Goal: Navigation & Orientation: Find specific page/section

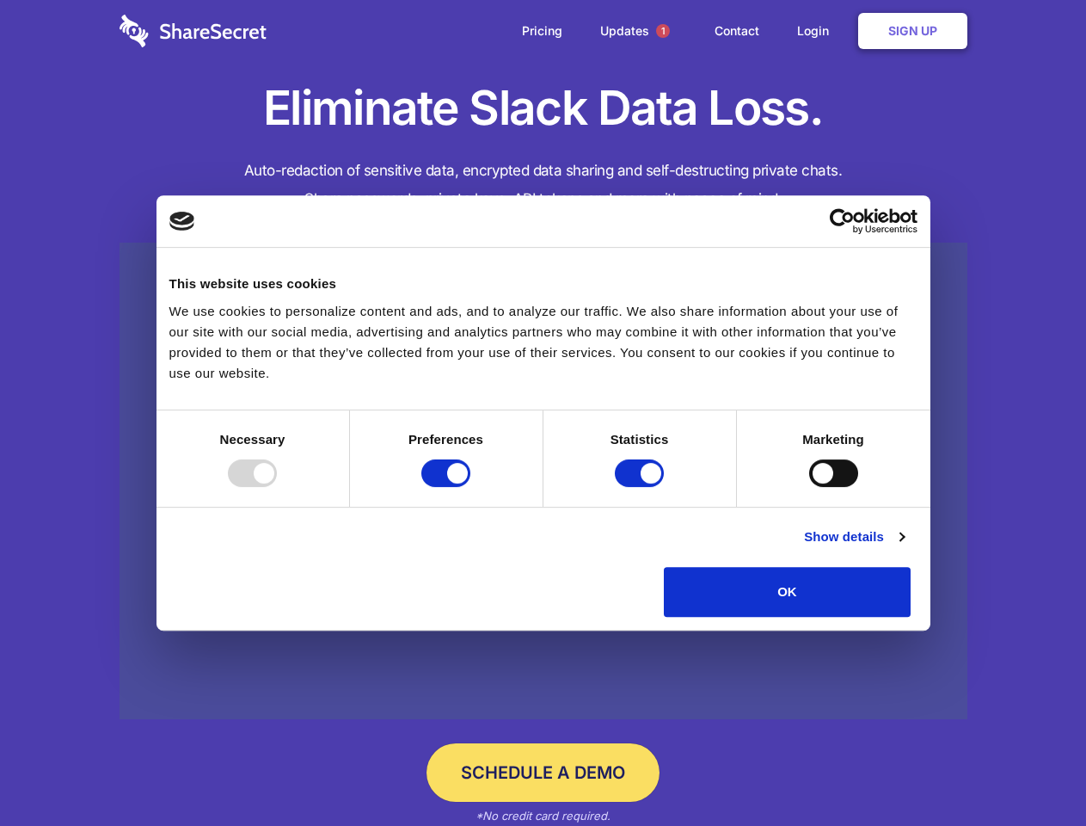
click at [277, 487] on div at bounding box center [252, 473] width 49 height 28
click at [470, 487] on input "Preferences" at bounding box center [445, 473] width 49 height 28
checkbox input "false"
click at [642, 487] on input "Statistics" at bounding box center [639, 473] width 49 height 28
checkbox input "false"
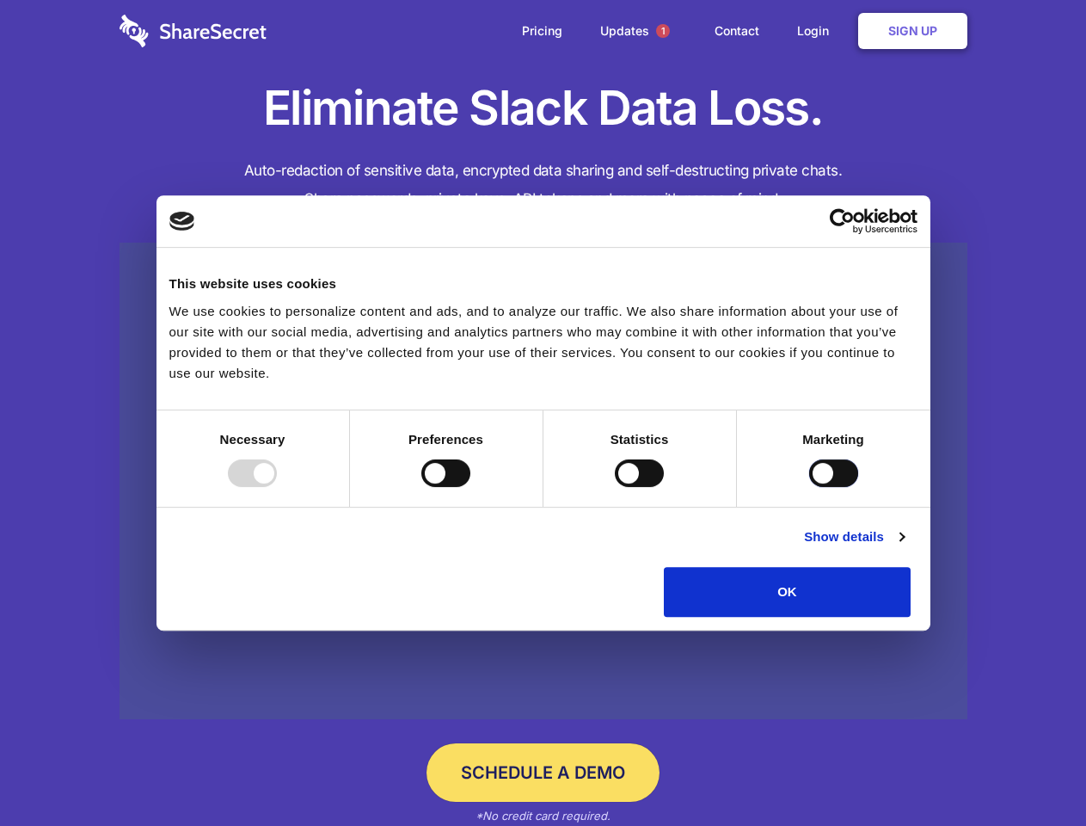
click at [809, 487] on input "Marketing" at bounding box center [833, 473] width 49 height 28
checkbox input "true"
click at [904, 547] on link "Show details" at bounding box center [854, 536] width 100 height 21
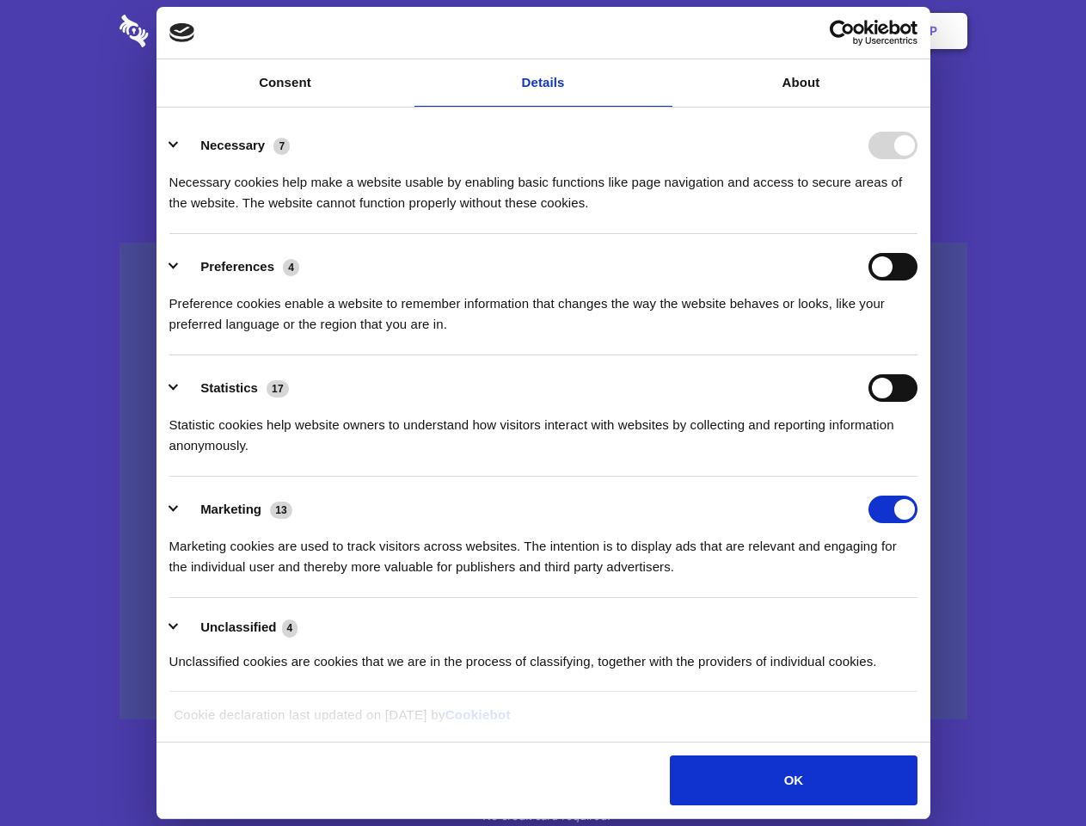
click at [918, 476] on li "Statistics 17 Statistic cookies help website owners to understand how visitors …" at bounding box center [543, 415] width 748 height 121
click at [662, 31] on span "1" at bounding box center [663, 31] width 14 height 14
